Goal: Information Seeking & Learning: Find specific fact

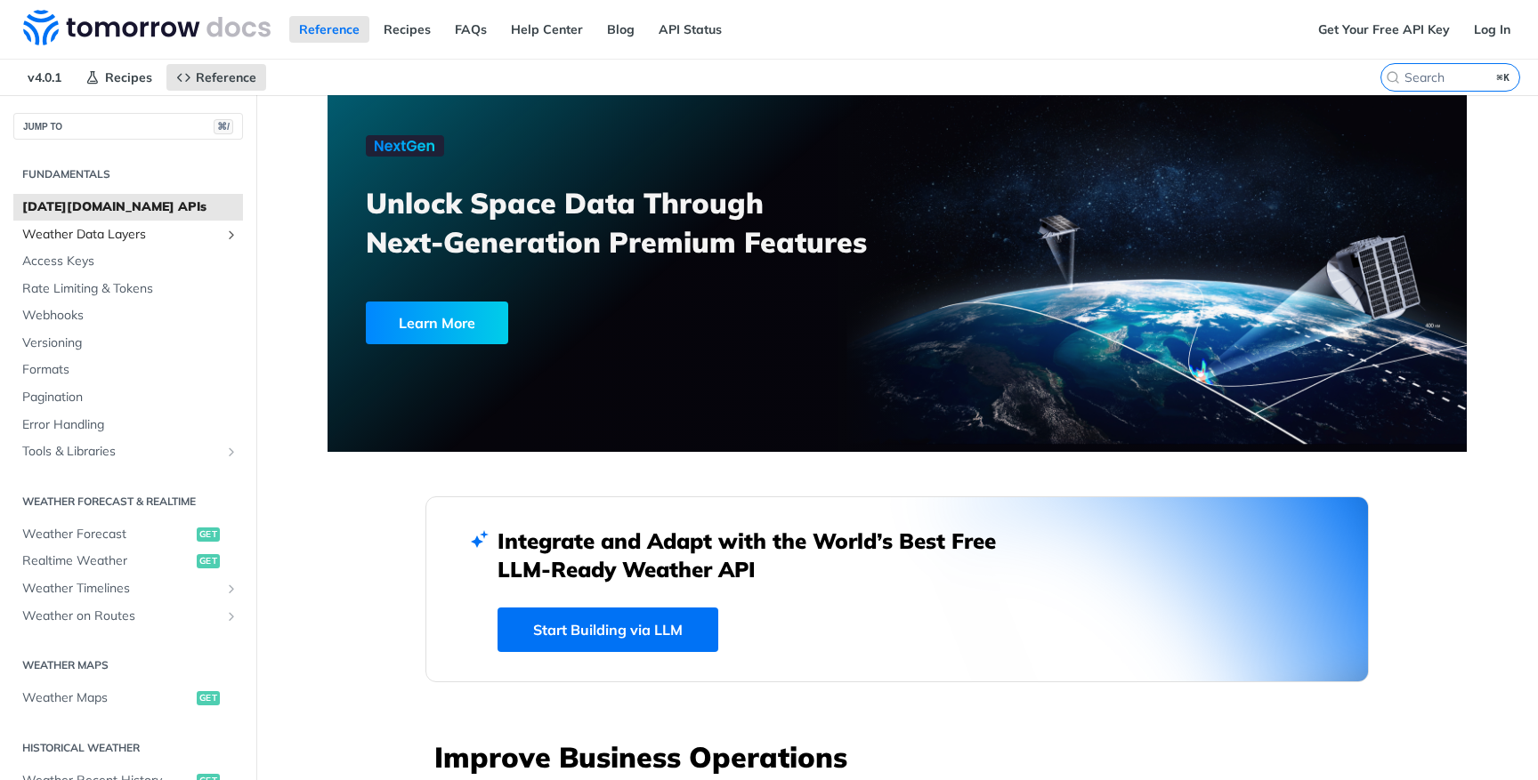
click at [125, 238] on span "Weather Data Layers" at bounding box center [121, 235] width 198 height 18
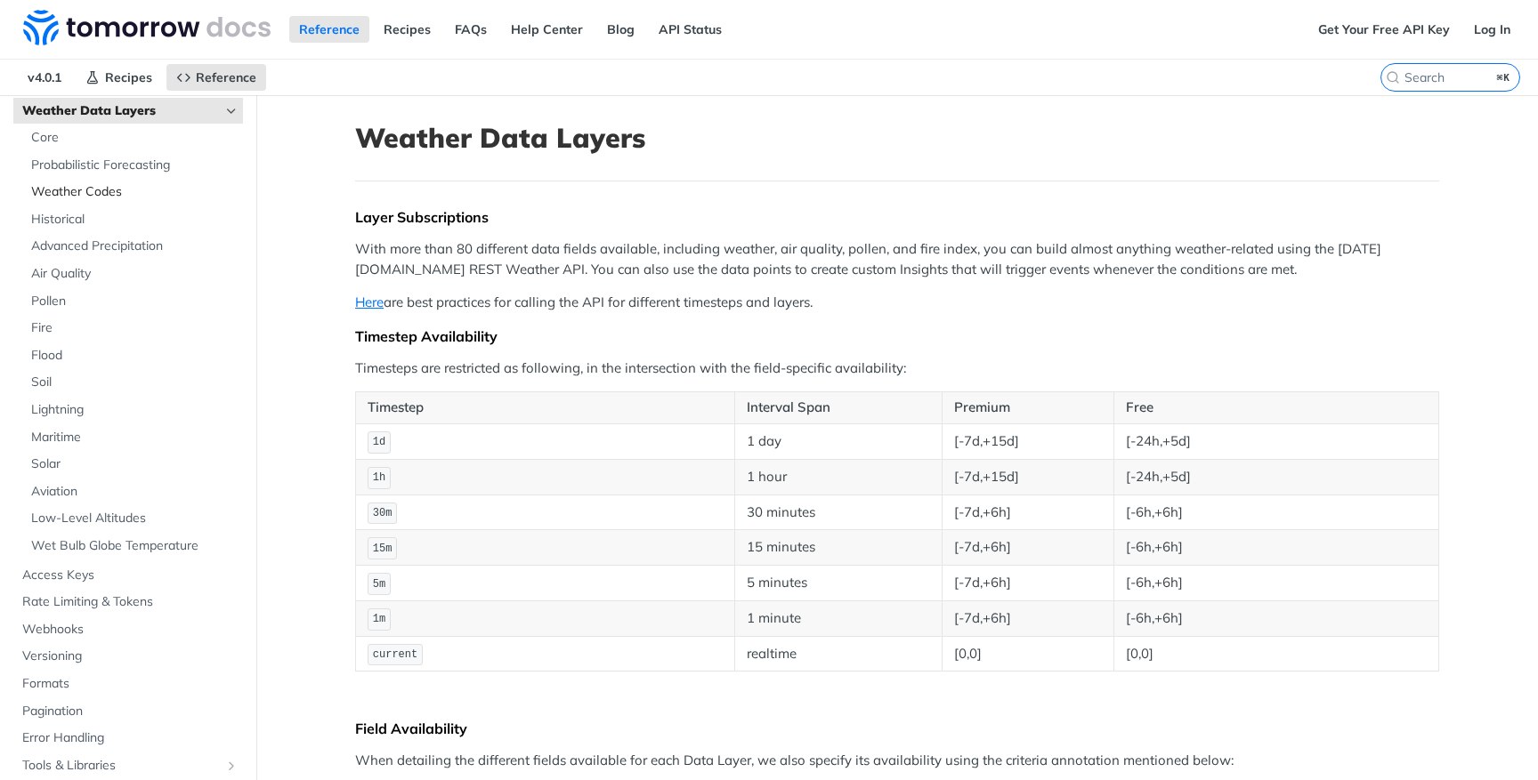
scroll to position [117, 0]
click at [53, 140] on span "Core" at bounding box center [134, 144] width 207 height 18
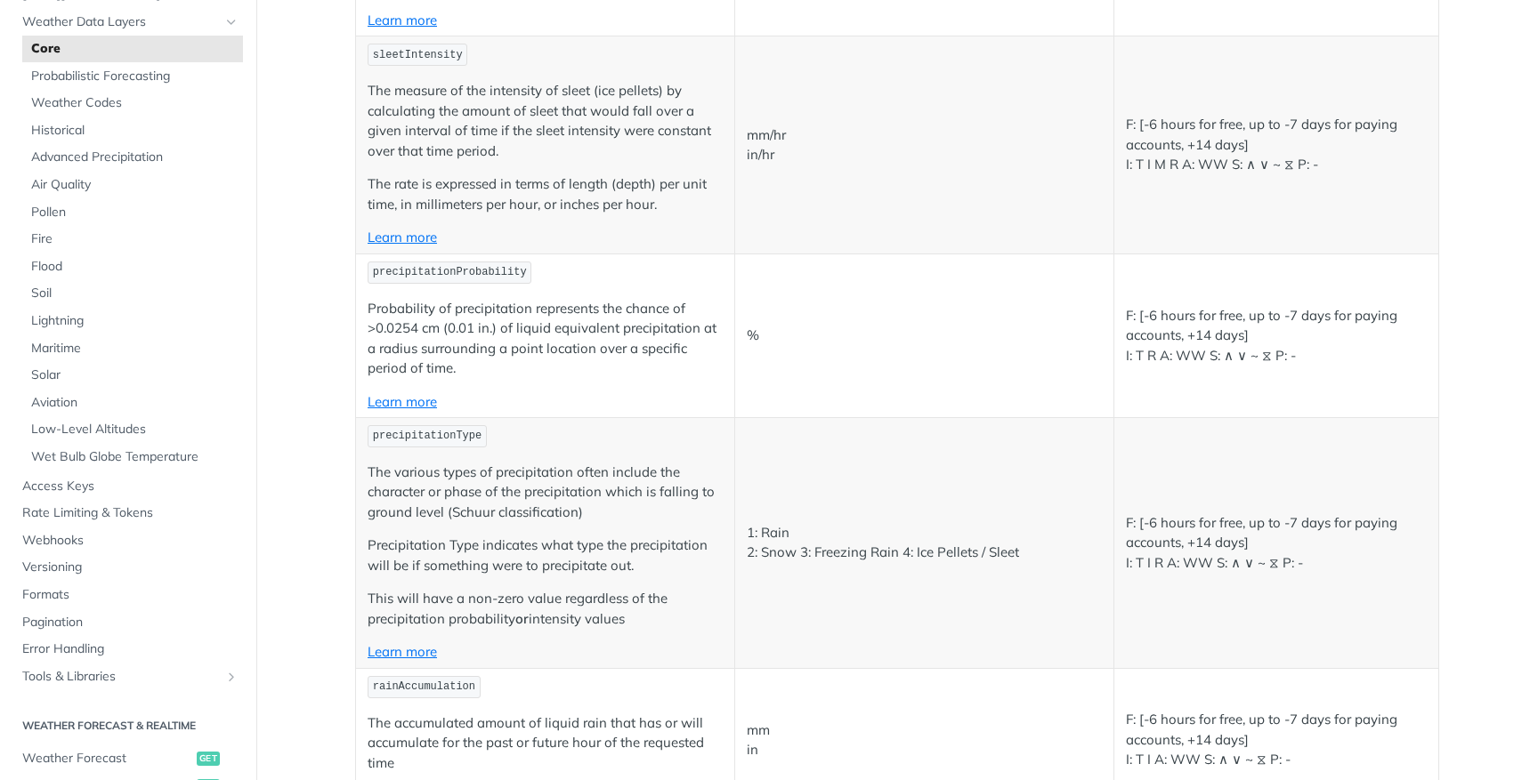
scroll to position [2431, 0]
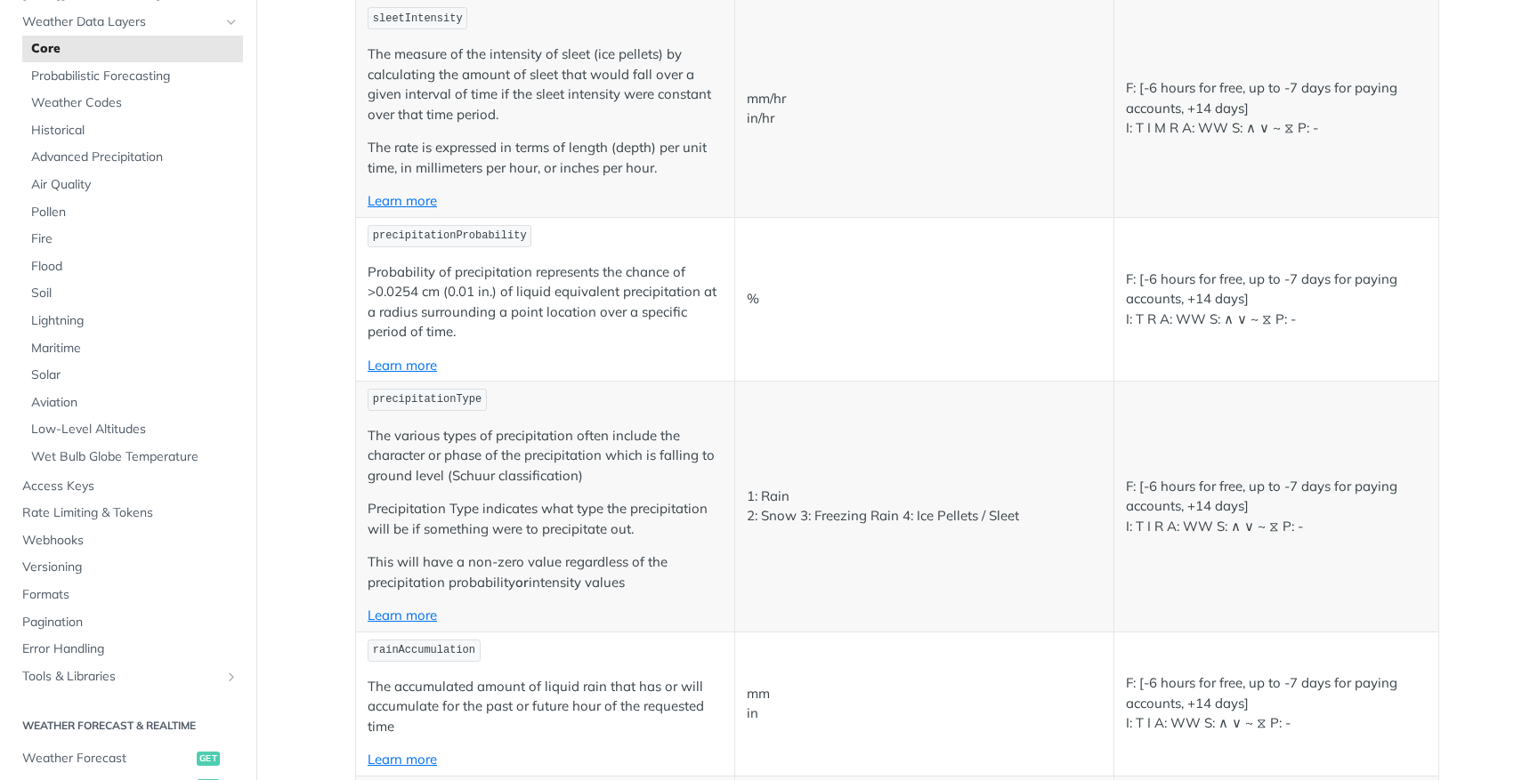
drag, startPoint x: 373, startPoint y: 83, endPoint x: 431, endPoint y: 79, distance: 58.0
copy span "windGust"
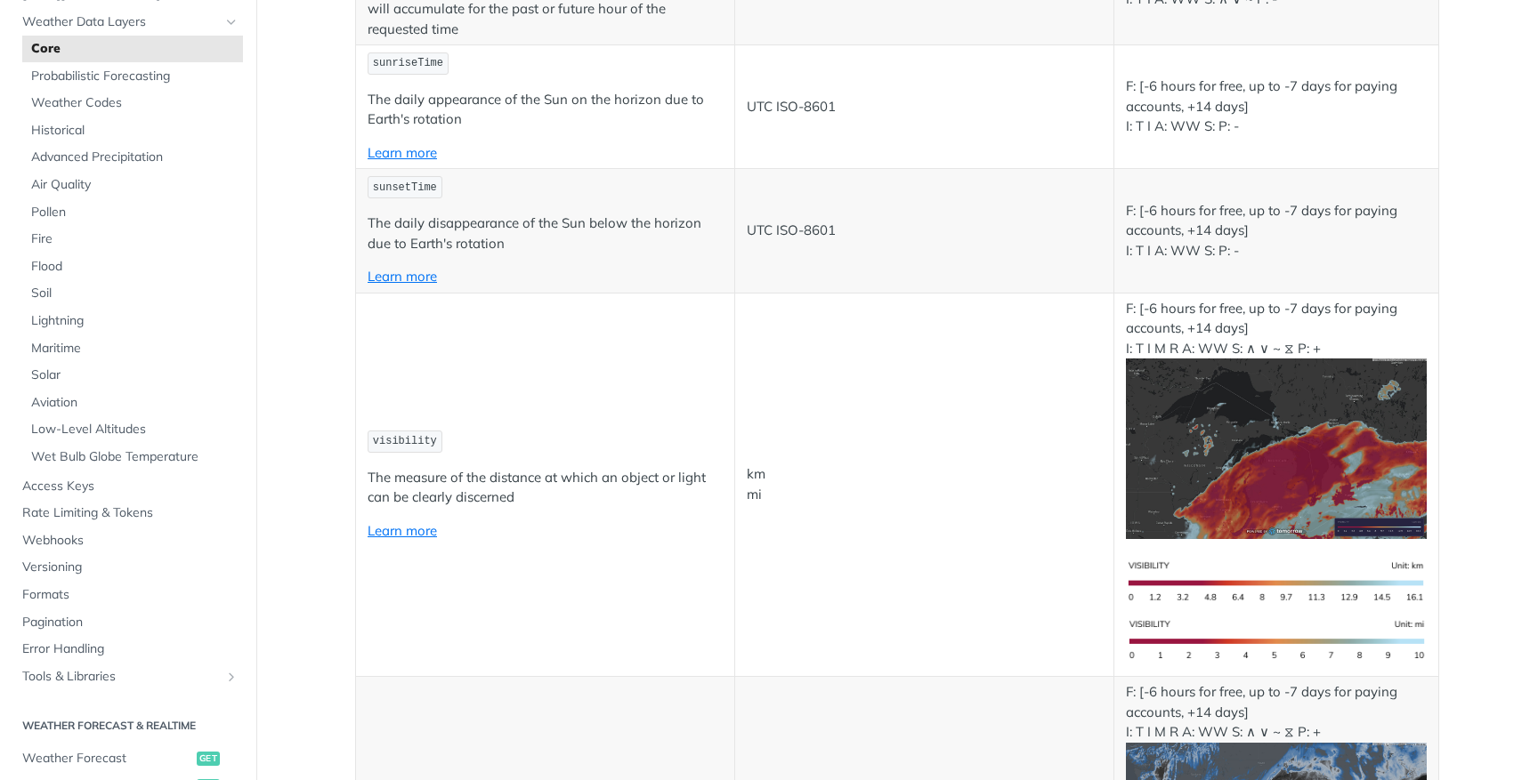
scroll to position [4298, 0]
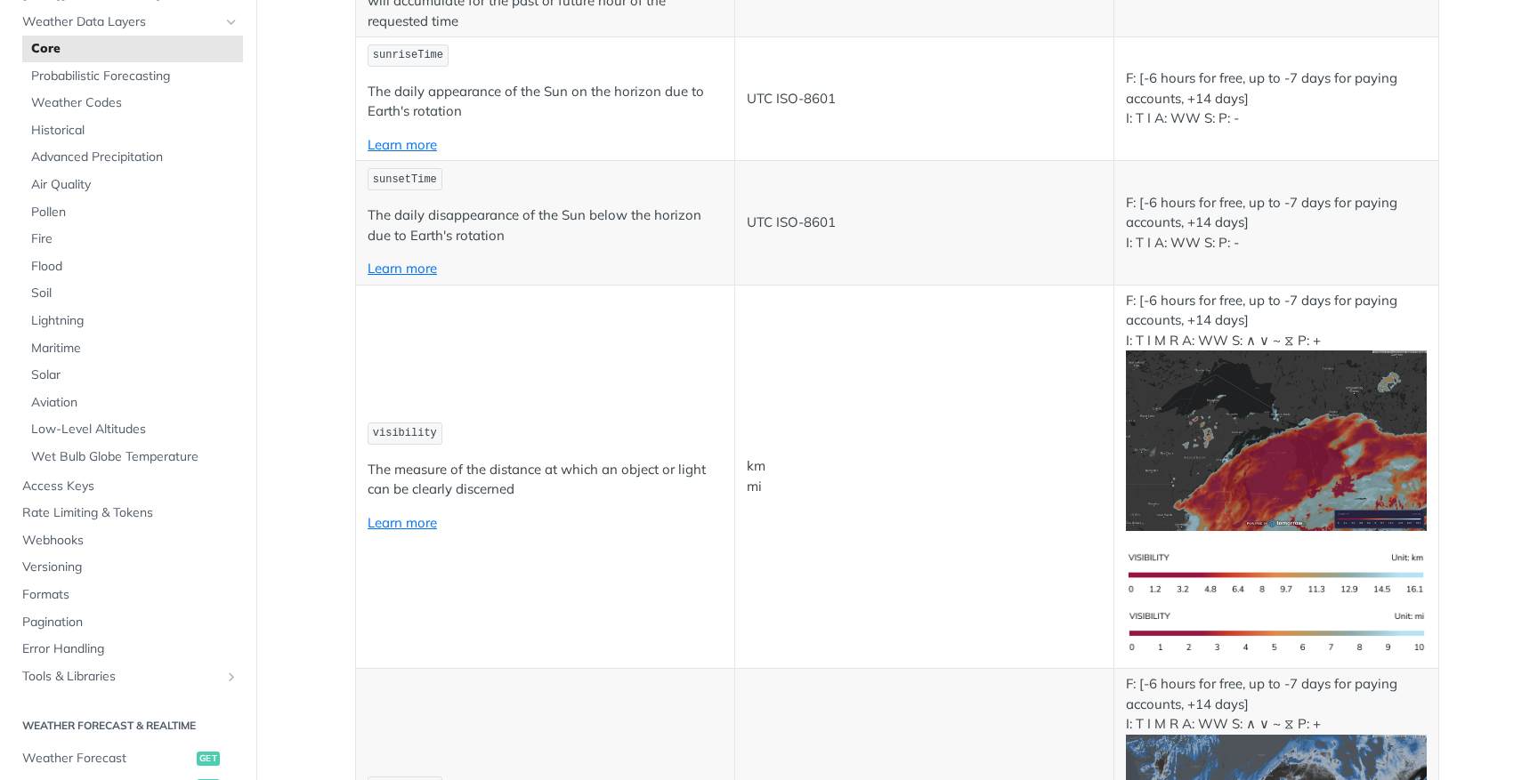
drag, startPoint x: 372, startPoint y: 477, endPoint x: 516, endPoint y: 473, distance: 144.2
copy span "precipitationType"
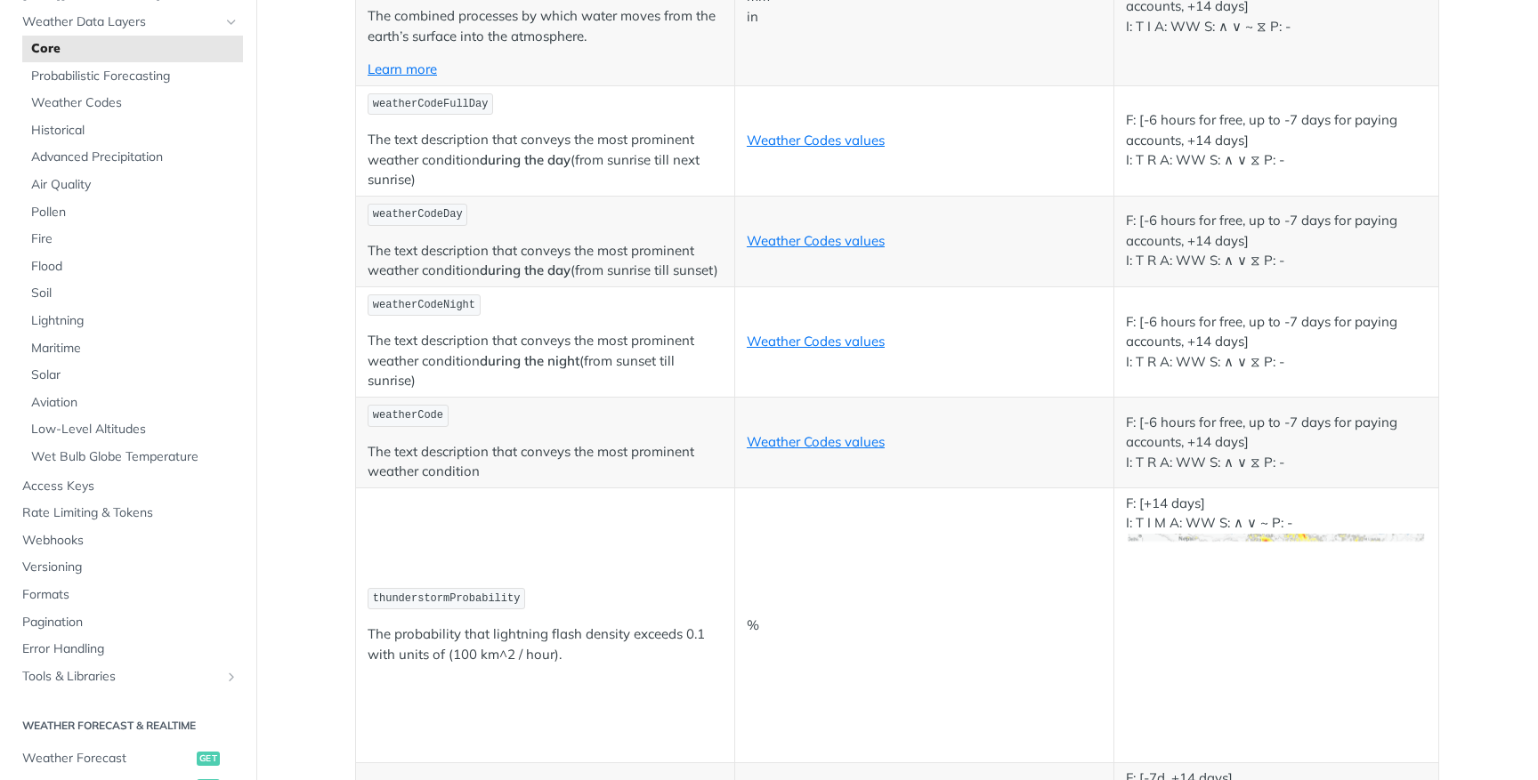
scroll to position [7033, 0]
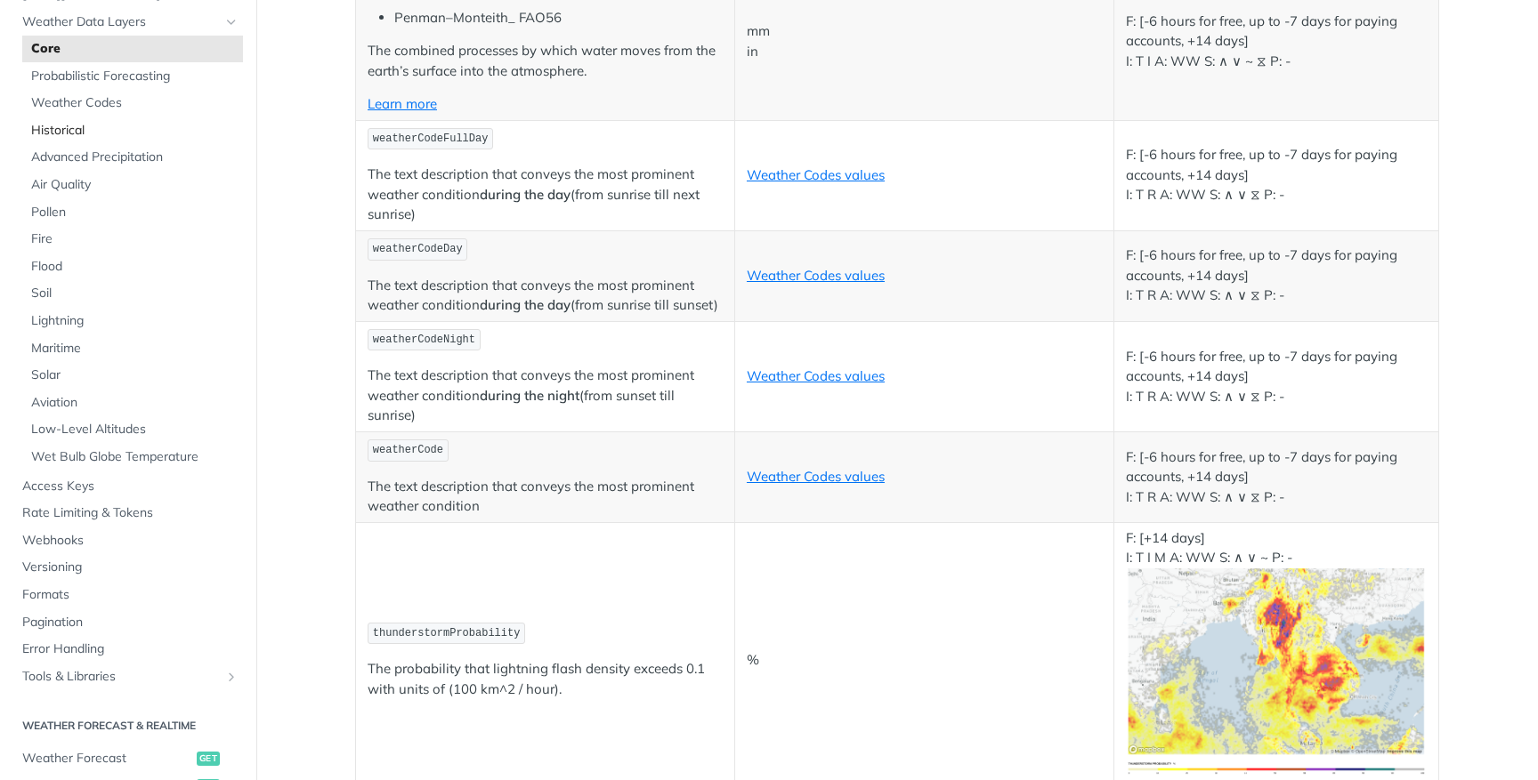
click at [83, 120] on link "Historical" at bounding box center [132, 130] width 221 height 27
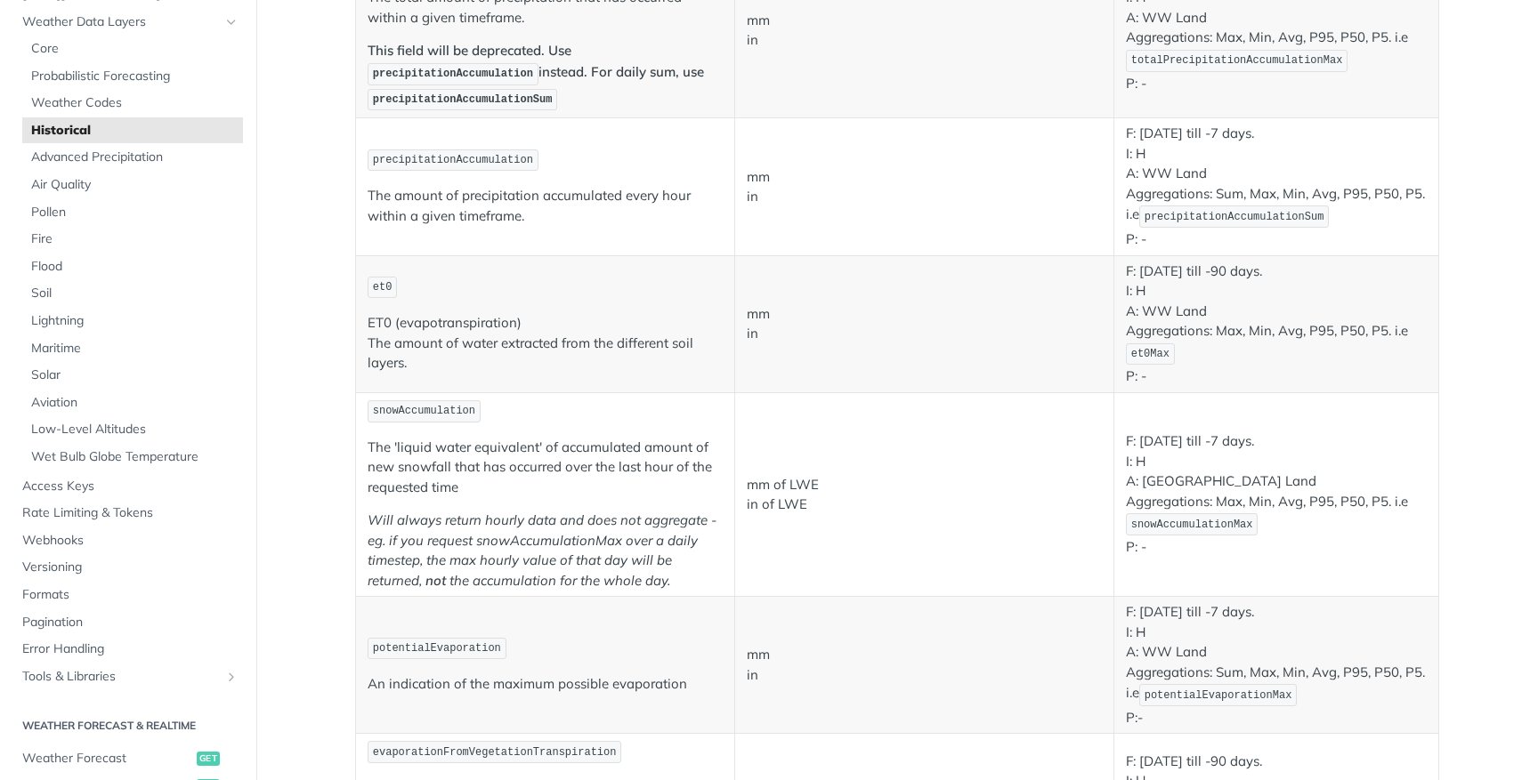
scroll to position [1613, 0]
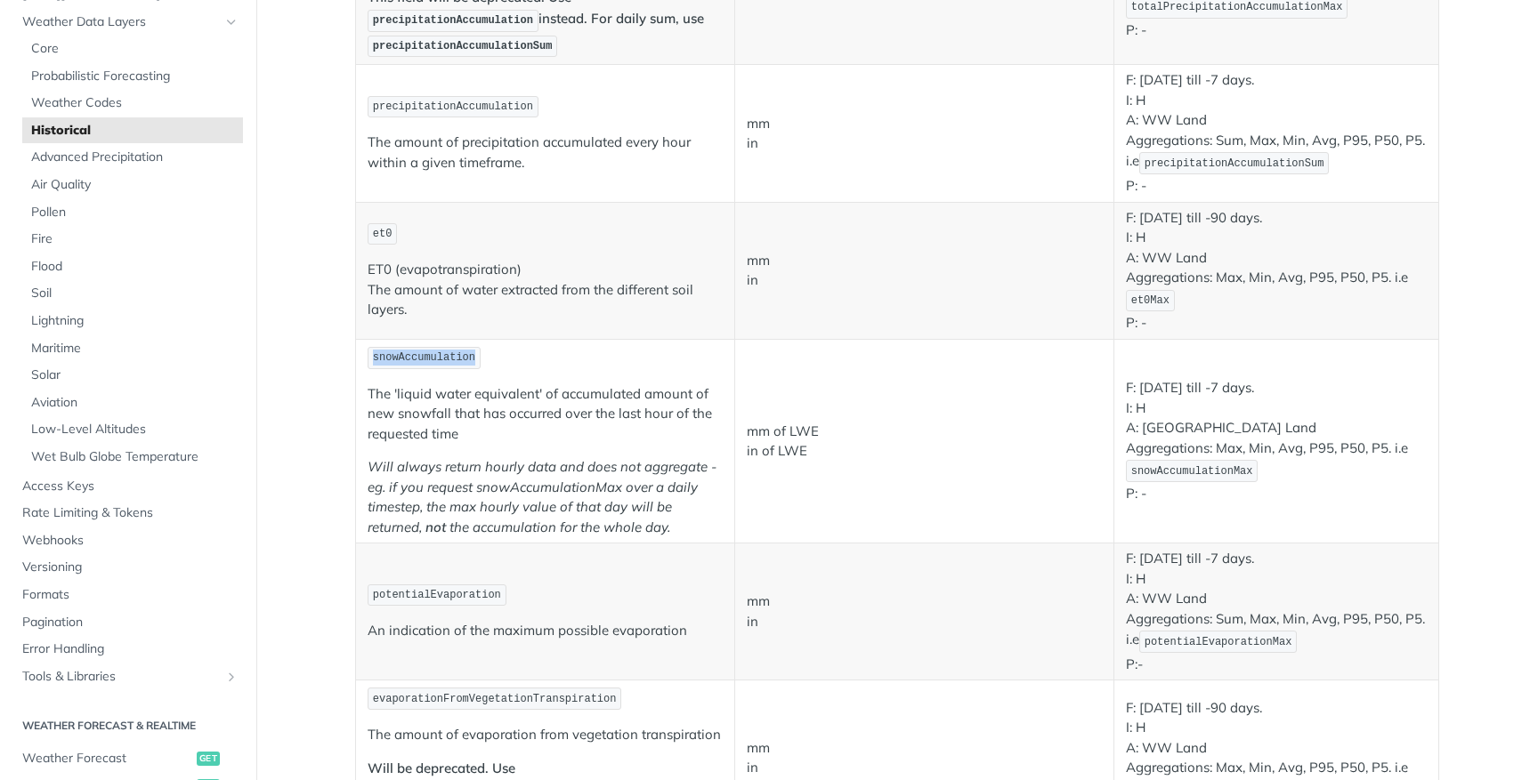
drag, startPoint x: 371, startPoint y: 356, endPoint x: 479, endPoint y: 360, distance: 107.7
click at [479, 360] on code "snowAccumulation" at bounding box center [424, 358] width 113 height 22
copy span "snowAccumulation"
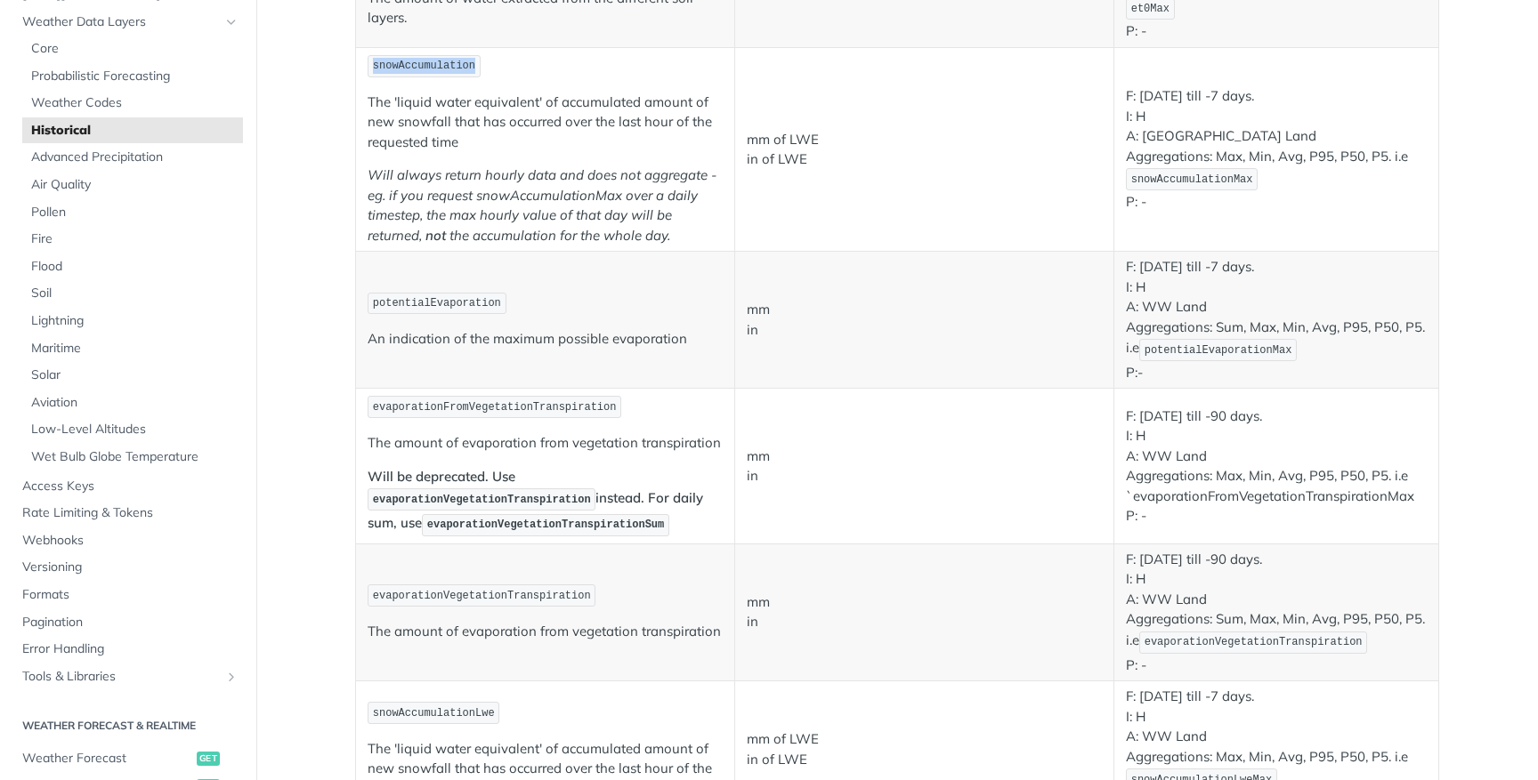
scroll to position [1878, 0]
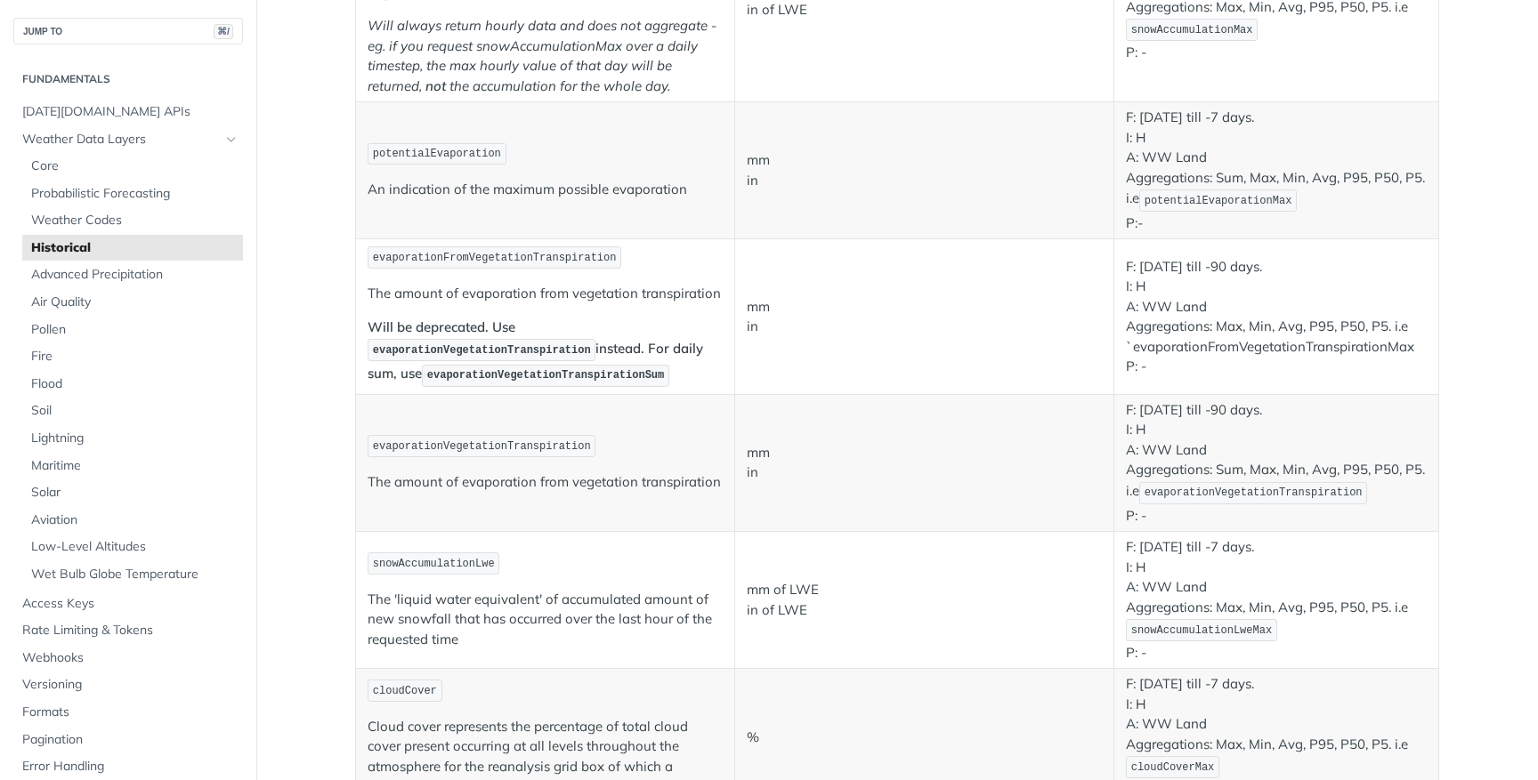
scroll to position [2091, 0]
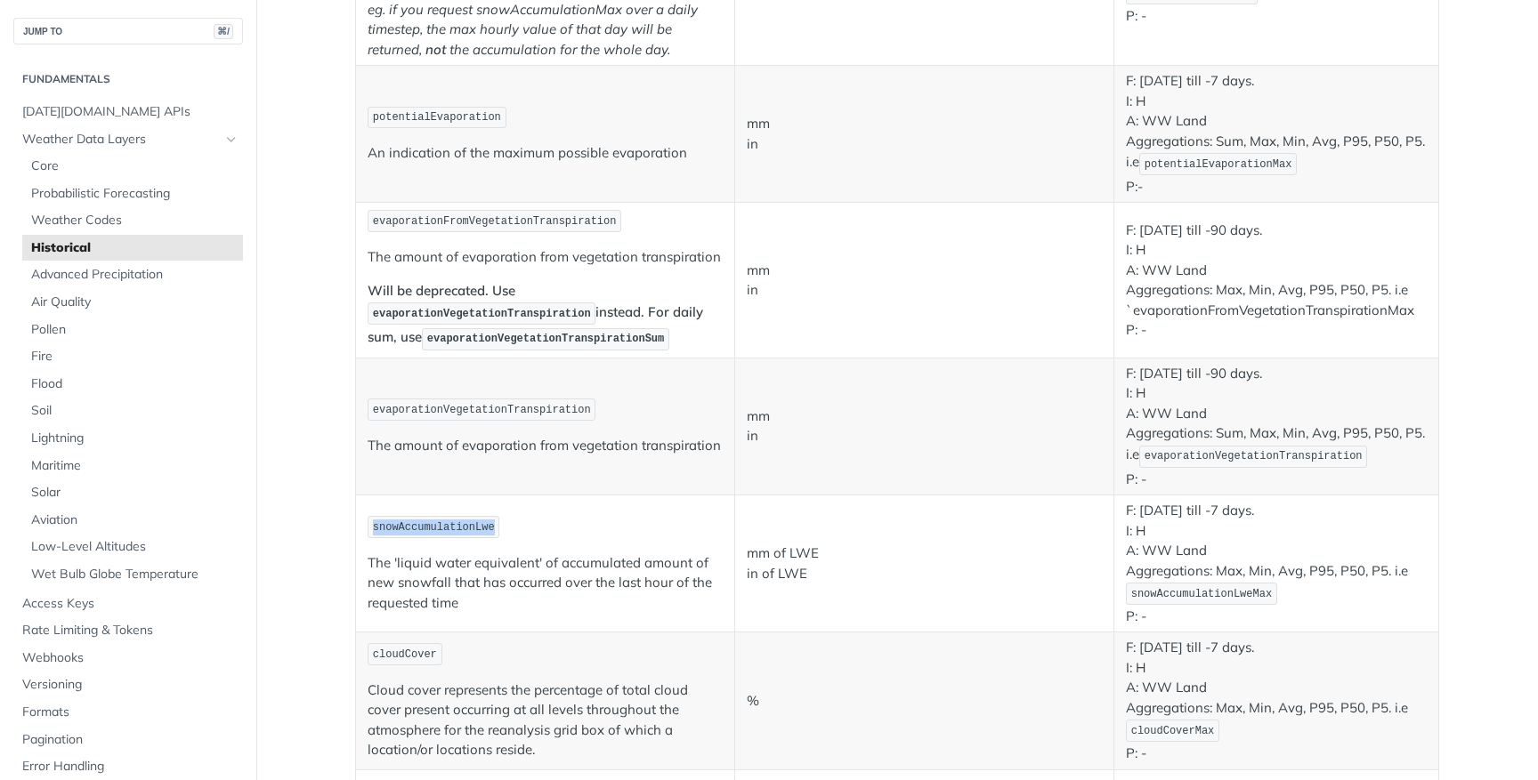
drag, startPoint x: 376, startPoint y: 526, endPoint x: 529, endPoint y: 526, distance: 153.1
click at [529, 526] on p "snowAccumulationLwe" at bounding box center [545, 527] width 355 height 26
copy span "snowAccumulationLwe"
